Goal: Task Accomplishment & Management: Complete application form

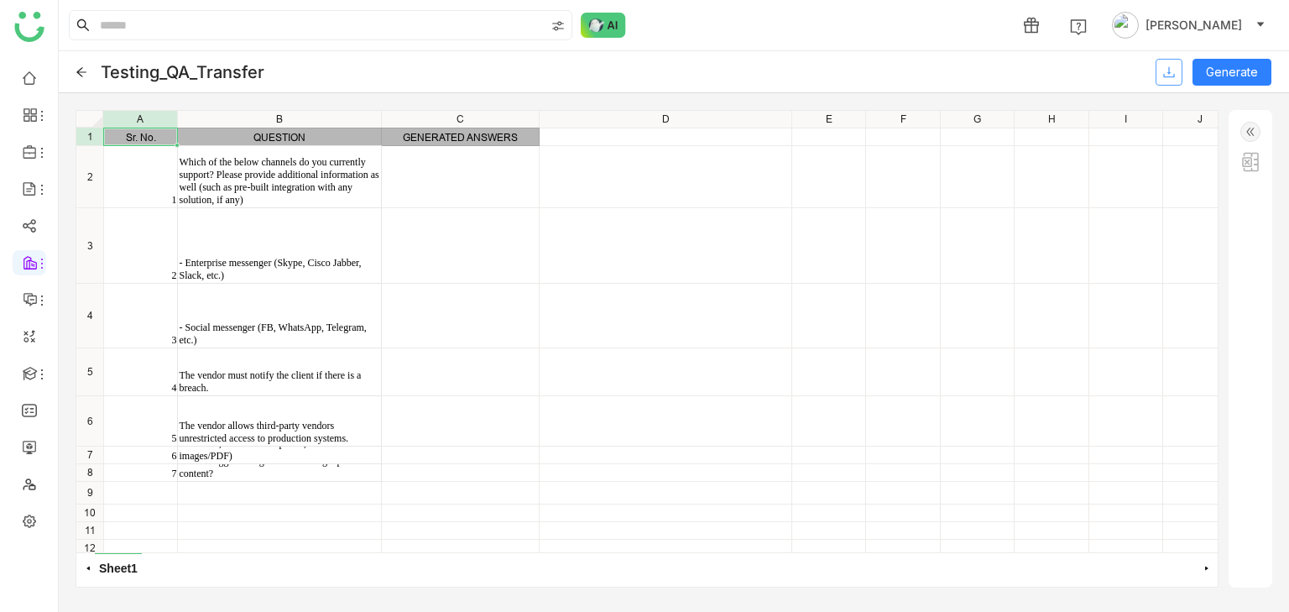
click at [1166, 76] on icon at bounding box center [1168, 71] width 11 height 11
click at [80, 74] on icon at bounding box center [81, 71] width 10 height 9
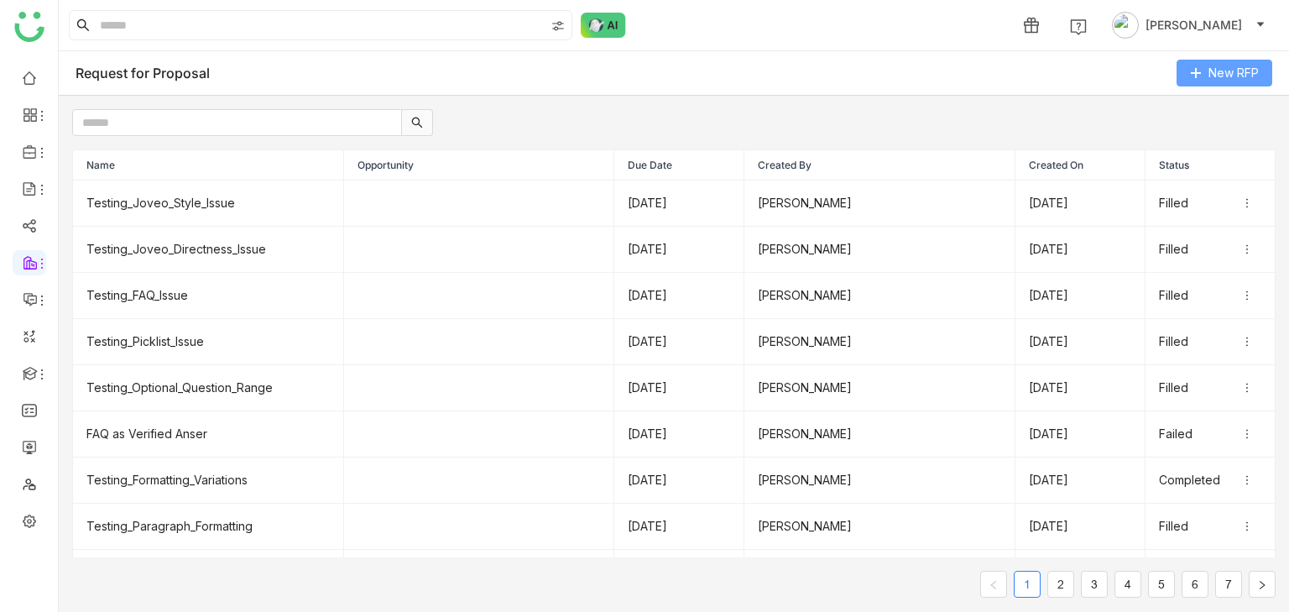
click at [1197, 70] on icon at bounding box center [1196, 73] width 12 height 12
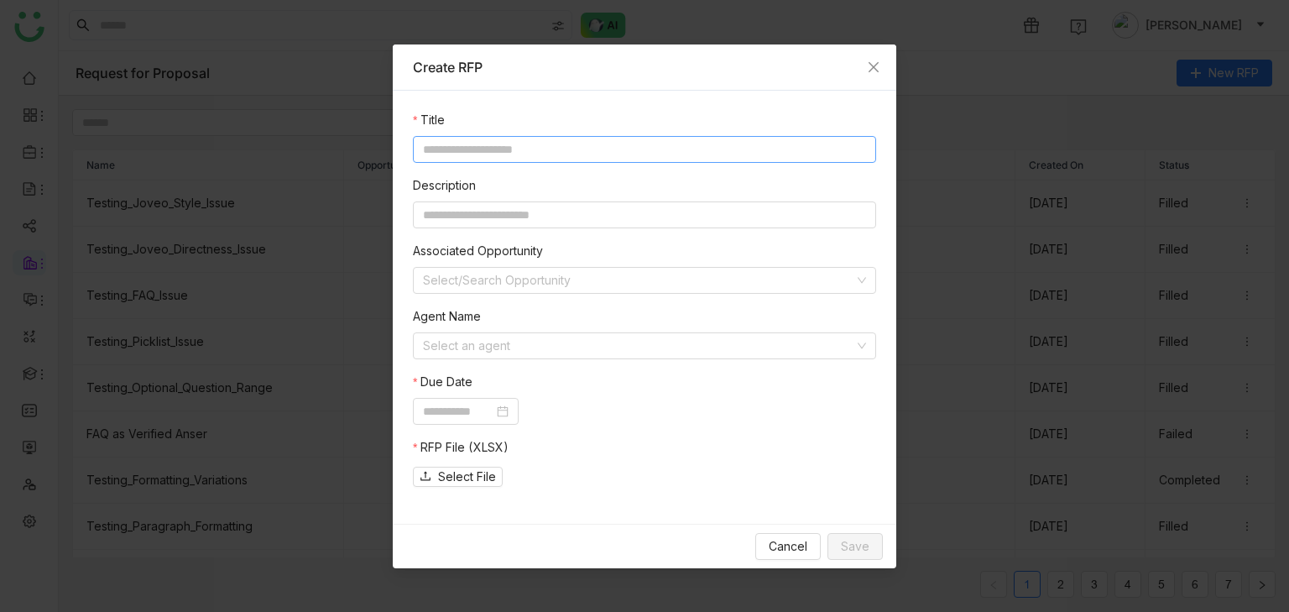
click at [637, 141] on input at bounding box center [644, 149] width 463 height 27
type input "**********"
click at [509, 209] on input at bounding box center [644, 214] width 463 height 27
click at [520, 290] on input at bounding box center [638, 280] width 431 height 25
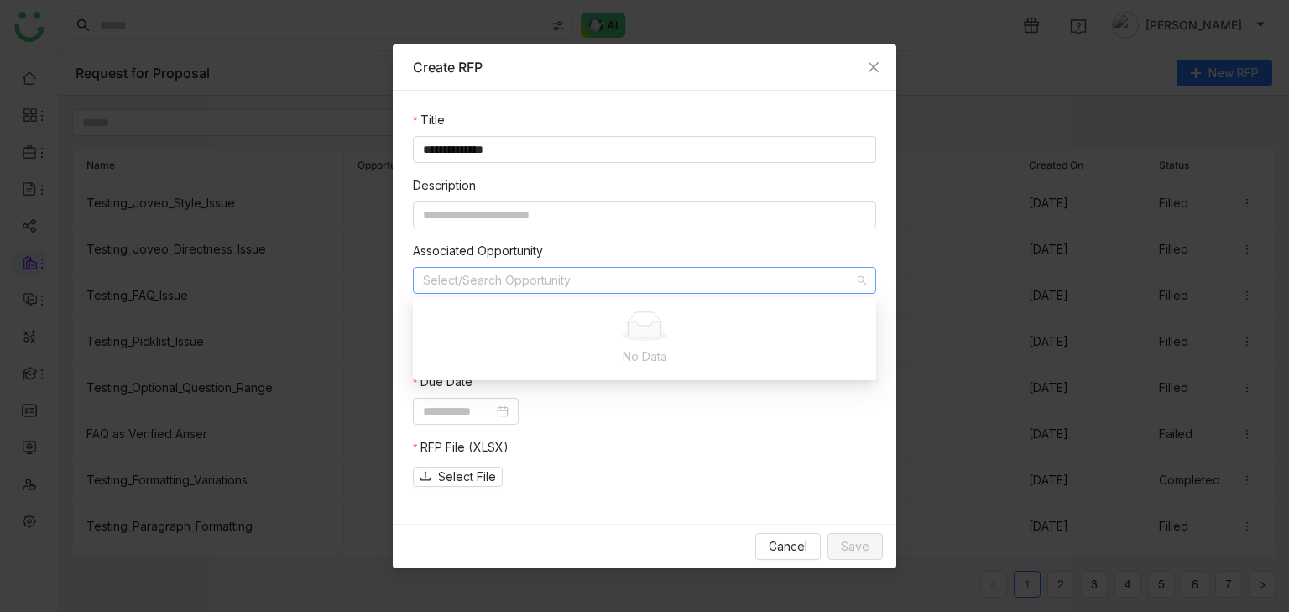
click at [582, 416] on div at bounding box center [644, 411] width 463 height 27
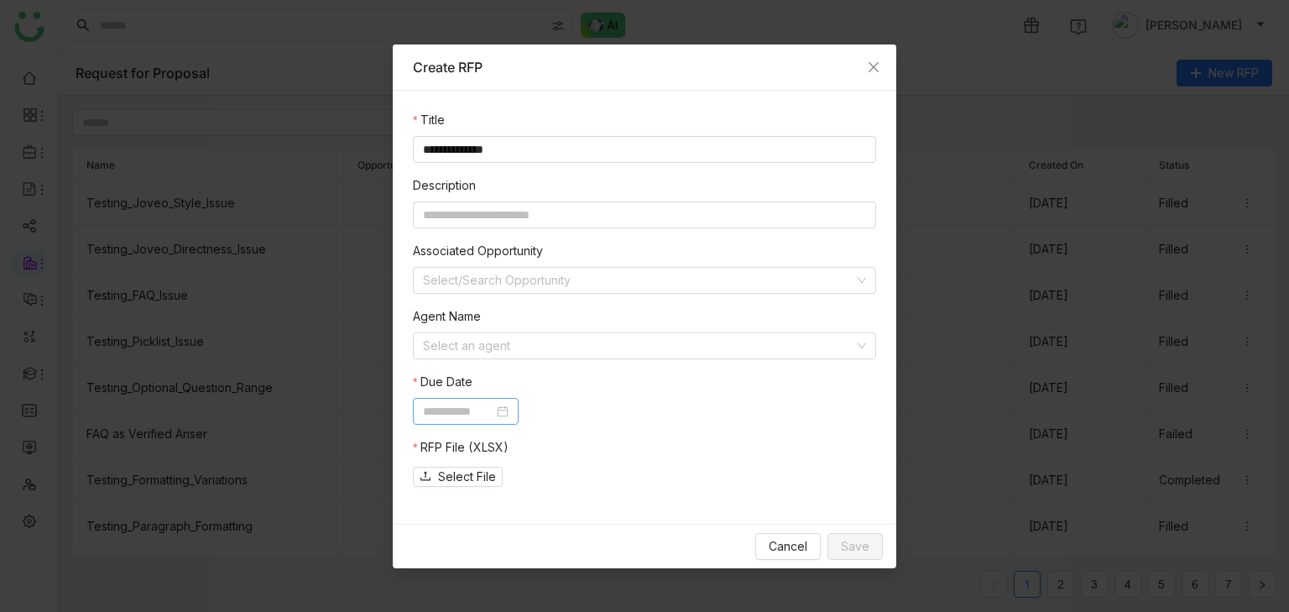
click at [483, 413] on input at bounding box center [458, 411] width 70 height 18
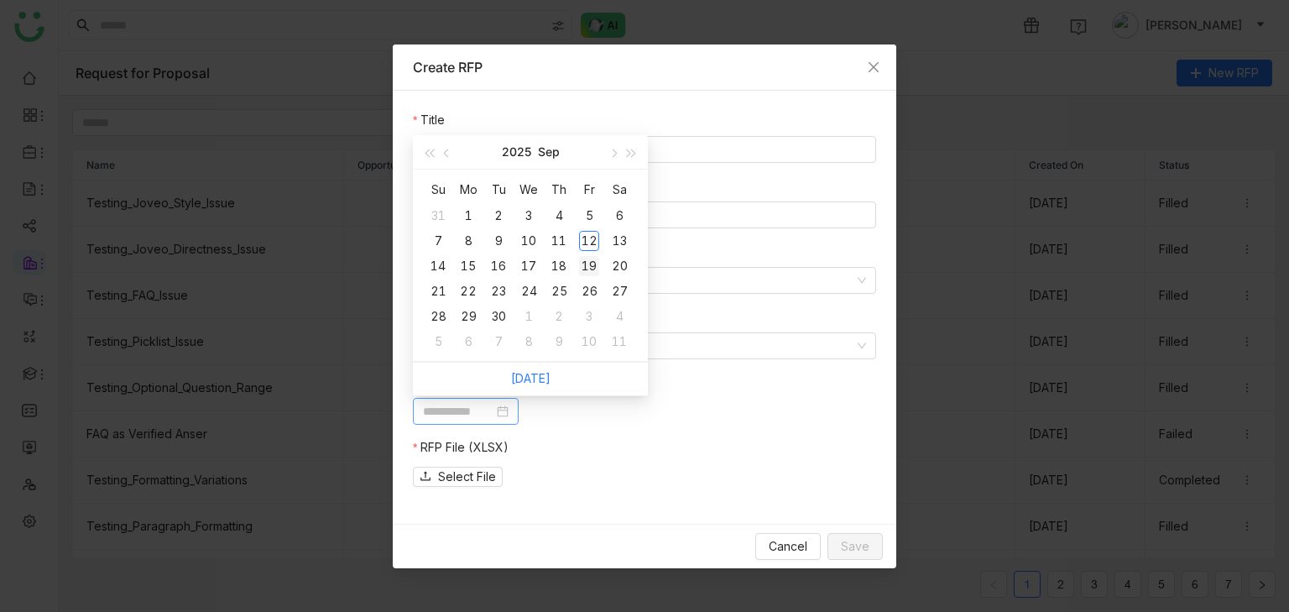
click at [583, 269] on div "19" at bounding box center [589, 266] width 20 height 20
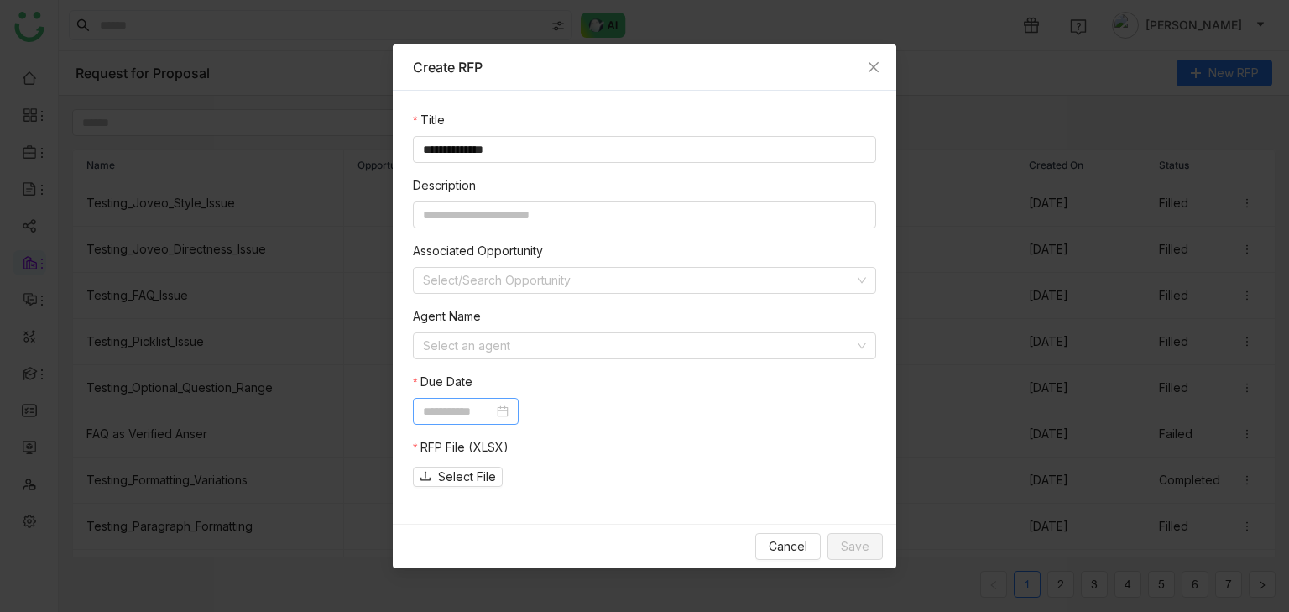
type input "**********"
click at [458, 471] on span "Select File" at bounding box center [467, 476] width 58 height 18
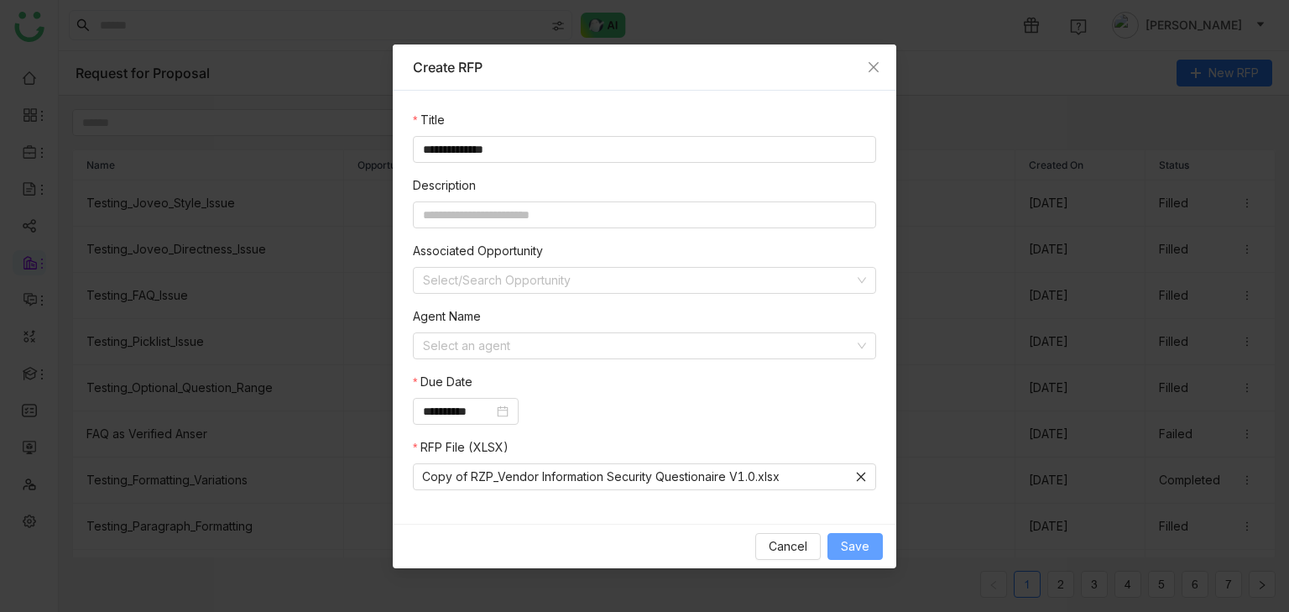
click at [854, 546] on span "Save" at bounding box center [855, 546] width 29 height 18
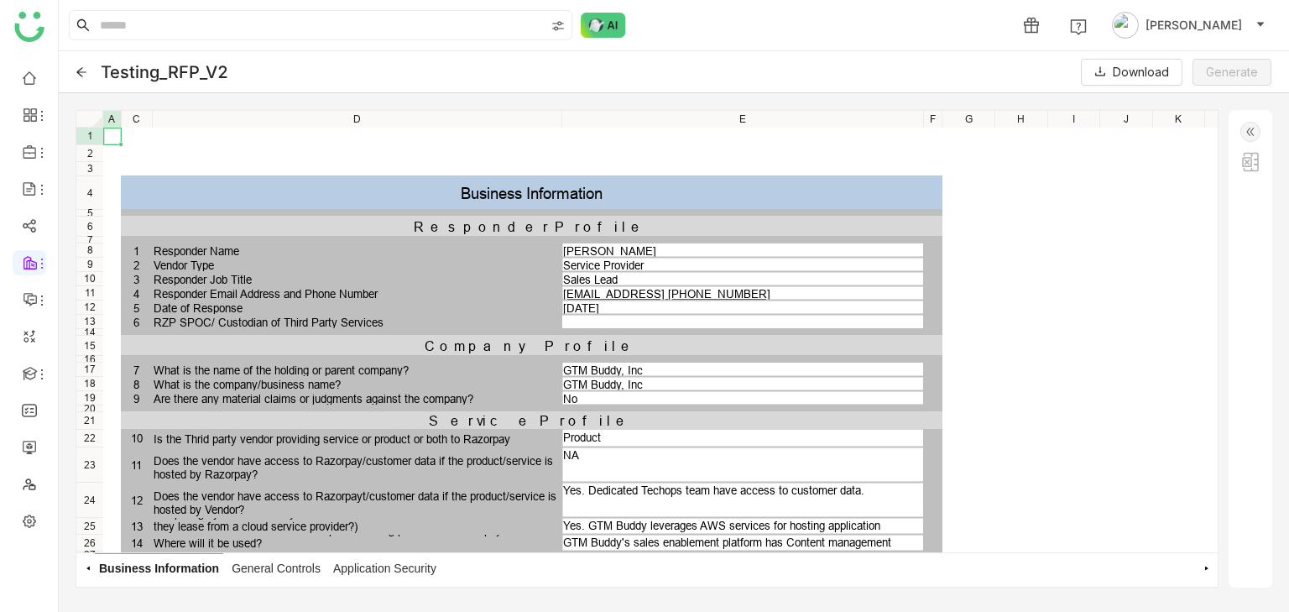
click at [1236, 260] on div at bounding box center [1251, 349] width 44 height 478
